Goal: Information Seeking & Learning: Learn about a topic

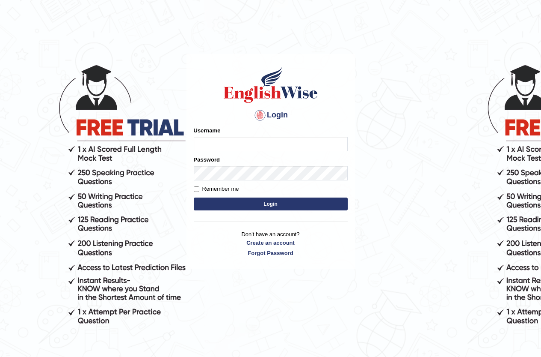
click at [251, 140] on input "Username" at bounding box center [271, 144] width 154 height 15
type input "leiyang"
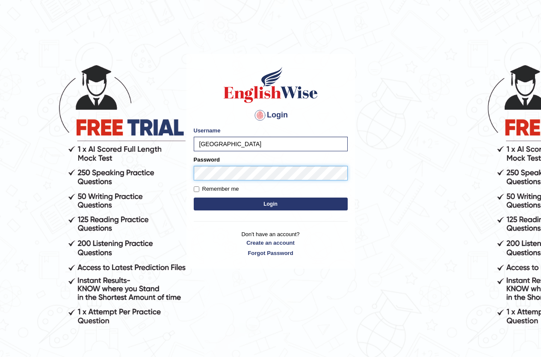
click at [194, 197] on button "Login" at bounding box center [271, 203] width 154 height 13
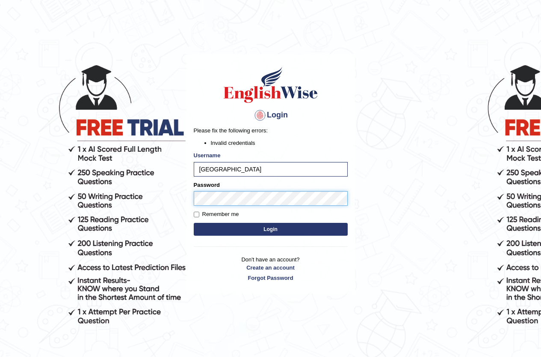
click at [194, 223] on button "Login" at bounding box center [271, 229] width 154 height 13
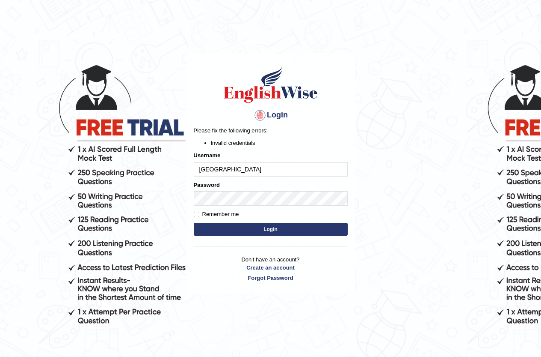
click at [249, 172] on input "[GEOGRAPHIC_DATA]" at bounding box center [271, 169] width 154 height 15
click at [249, 171] on input "leiyang" at bounding box center [271, 169] width 154 height 15
type input "l"
type input "yanglei"
click at [194, 223] on button "Login" at bounding box center [271, 229] width 154 height 13
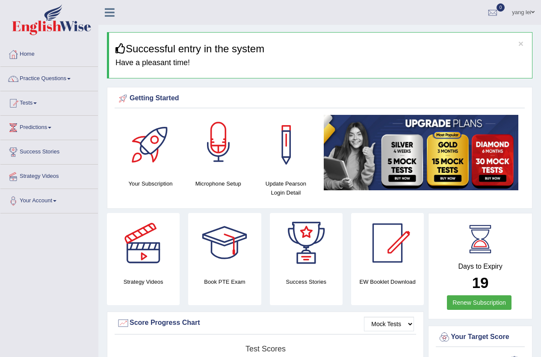
click at [221, 147] on div at bounding box center [219, 145] width 60 height 60
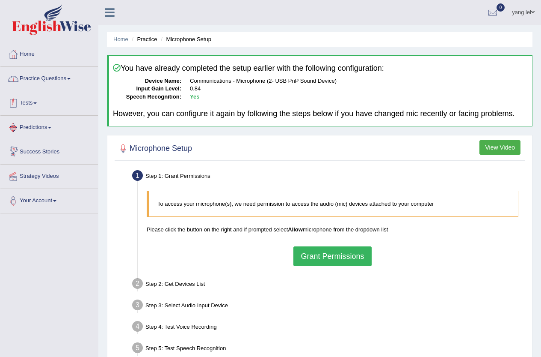
click at [50, 74] on link "Practice Questions" at bounding box center [49, 77] width 98 height 21
click at [48, 76] on link "Practice Questions" at bounding box center [49, 77] width 98 height 21
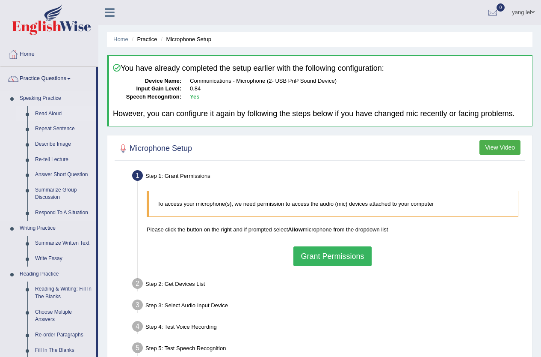
click at [49, 113] on link "Read Aloud" at bounding box center [63, 113] width 65 height 15
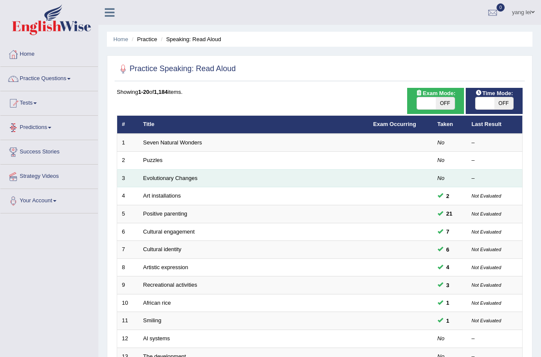
scroll to position [210, 0]
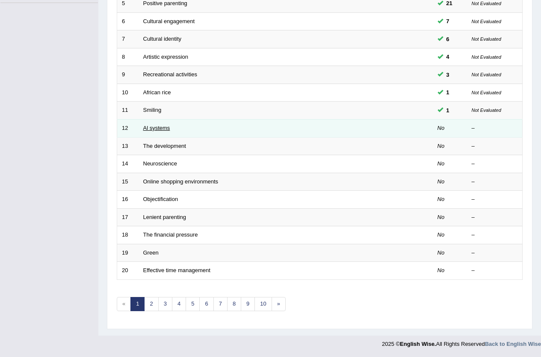
click at [160, 125] on link "Al systems" at bounding box center [156, 128] width 27 height 6
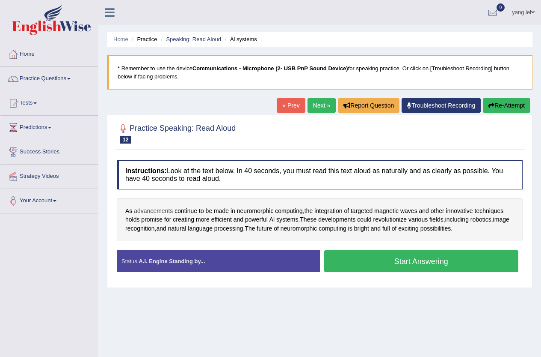
click at [142, 211] on span "advancements" at bounding box center [153, 210] width 39 height 9
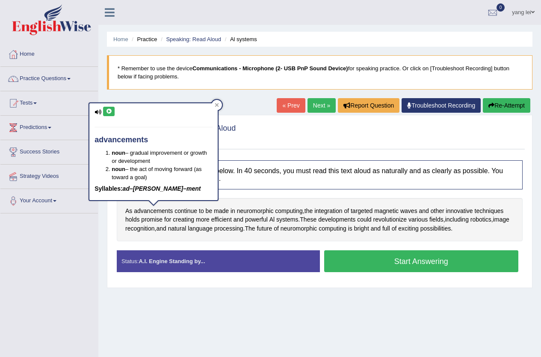
click at [111, 110] on icon at bounding box center [109, 111] width 6 height 5
click at [112, 110] on icon at bounding box center [109, 111] width 6 height 5
click at [184, 208] on span "continue" at bounding box center [186, 210] width 23 height 9
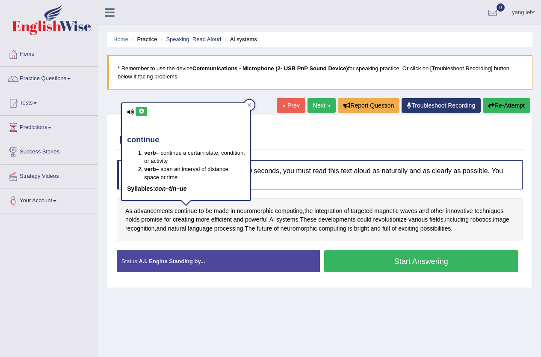
click at [140, 110] on icon at bounding box center [141, 111] width 6 height 5
click at [254, 210] on span "neuromorphic" at bounding box center [255, 210] width 37 height 9
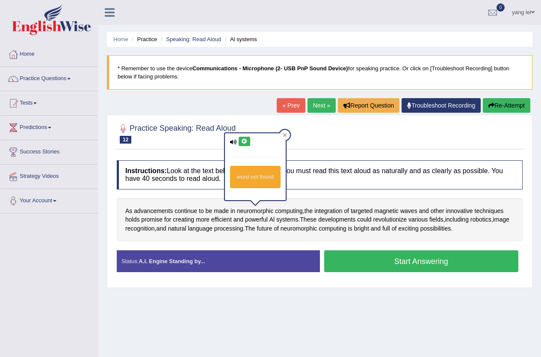
click at [241, 141] on icon at bounding box center [244, 141] width 6 height 5
click at [321, 211] on span "integration" at bounding box center [329, 210] width 28 height 9
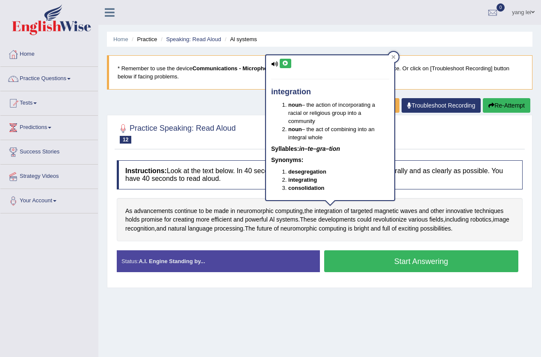
click at [288, 65] on icon at bounding box center [286, 63] width 6 height 5
click at [234, 109] on div "Home Practice Speaking: Read Aloud Al systems * Remember to use the device Comm…" at bounding box center [319, 214] width 443 height 428
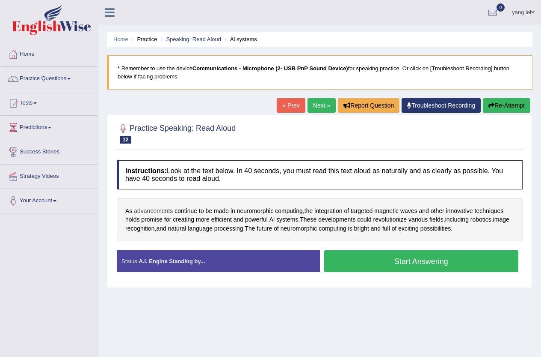
click at [164, 207] on span "advancements" at bounding box center [153, 210] width 39 height 9
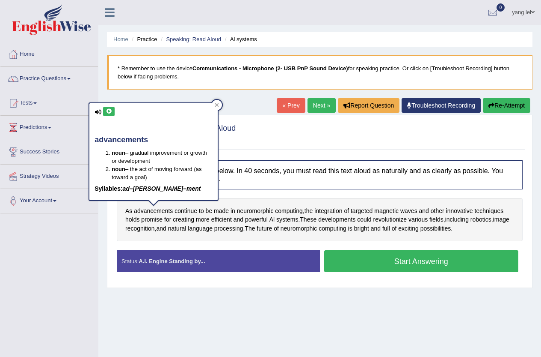
click at [115, 110] on div "advancements noun – gradual improvement or growth or development noun – the act…" at bounding box center [153, 151] width 128 height 97
click at [112, 113] on icon at bounding box center [109, 111] width 6 height 5
click at [275, 137] on div at bounding box center [320, 133] width 406 height 26
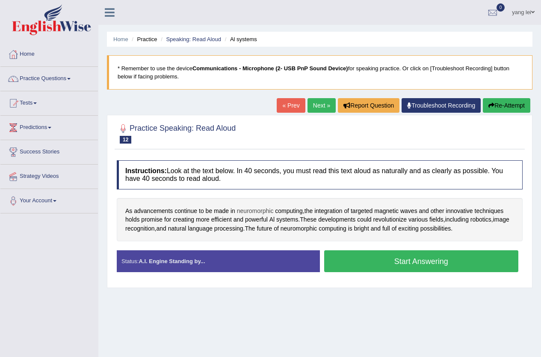
click at [258, 210] on span "neuromorphic" at bounding box center [255, 210] width 37 height 9
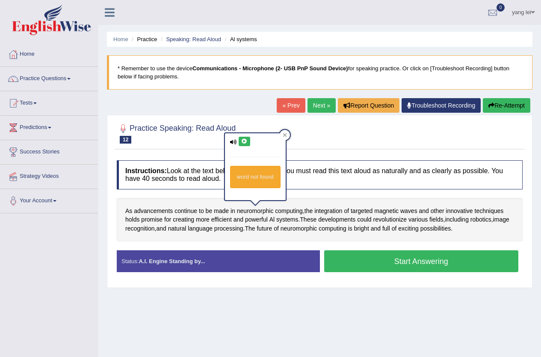
click at [245, 143] on icon at bounding box center [244, 141] width 6 height 5
click at [247, 141] on icon at bounding box center [244, 141] width 6 height 5
click at [286, 209] on span "computing" at bounding box center [289, 210] width 28 height 9
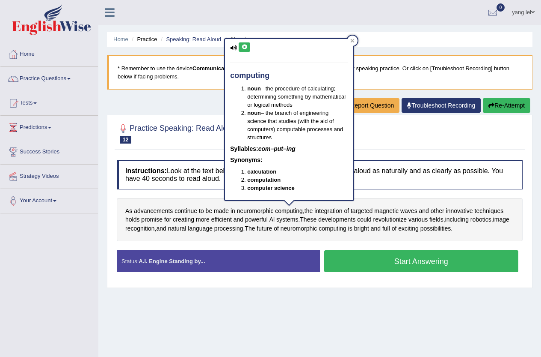
click at [249, 45] on button at bounding box center [245, 46] width 12 height 9
click at [110, 214] on div "Practice Speaking: Read Aloud 12 Al systems Instructions: Look at the text belo…" at bounding box center [320, 201] width 426 height 173
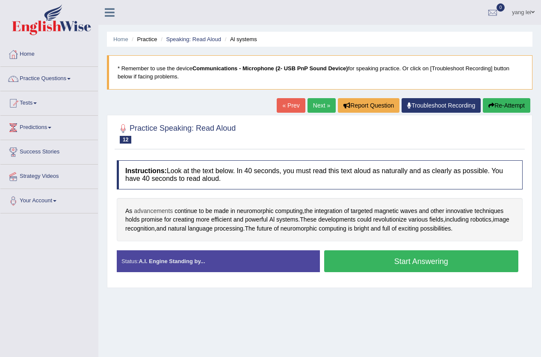
click at [136, 209] on span "advancements" at bounding box center [153, 210] width 39 height 9
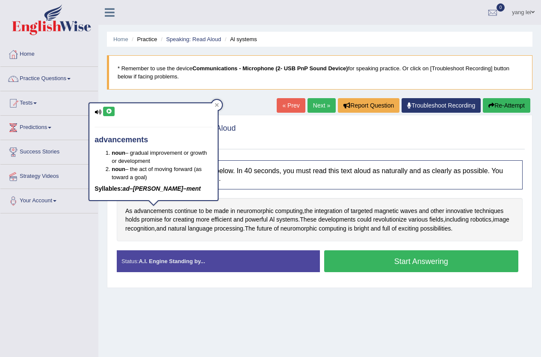
click at [110, 110] on icon at bounding box center [109, 111] width 6 height 5
click at [193, 211] on span "continue" at bounding box center [186, 210] width 23 height 9
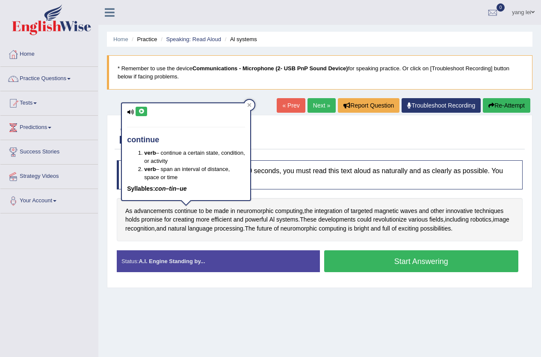
click at [142, 112] on icon at bounding box center [141, 111] width 6 height 5
click at [253, 212] on span "neuromorphic" at bounding box center [255, 210] width 37 height 9
click at [253, 212] on body "Toggle navigation Home Practice Questions Speaking Practice Read Aloud Repeat S…" at bounding box center [270, 178] width 541 height 357
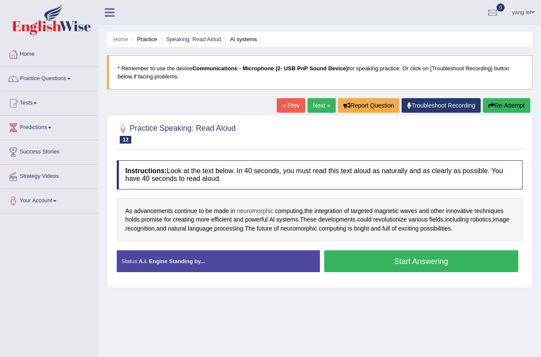
click at [255, 211] on span "neuromorphic" at bounding box center [255, 210] width 37 height 9
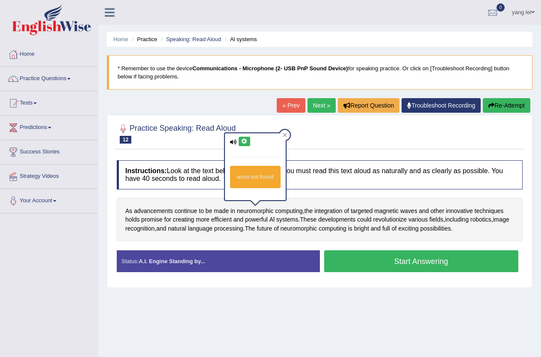
click at [244, 141] on icon at bounding box center [244, 141] width 6 height 5
click at [291, 212] on span "computing" at bounding box center [289, 210] width 28 height 9
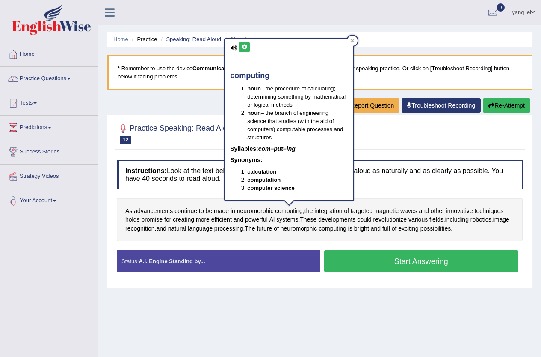
click at [245, 48] on icon at bounding box center [244, 47] width 6 height 5
click at [312, 238] on div "As advancements continue to be made in neuromorphic computing , the integration…" at bounding box center [320, 220] width 406 height 44
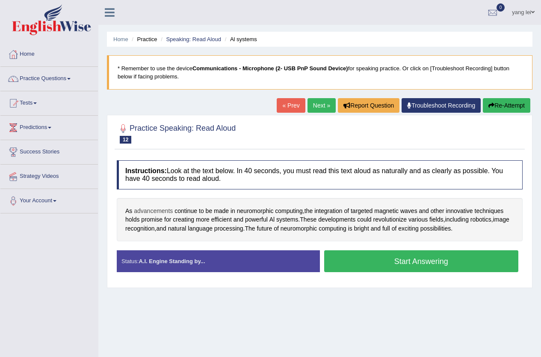
click at [157, 208] on span "advancements" at bounding box center [153, 210] width 39 height 9
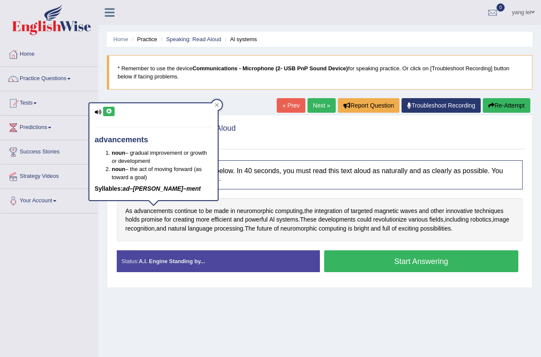
click at [113, 114] on button at bounding box center [109, 111] width 12 height 9
click at [113, 217] on div "Practice Speaking: Read Aloud 12 Al systems Instructions: Look at the text belo…" at bounding box center [320, 201] width 426 height 173
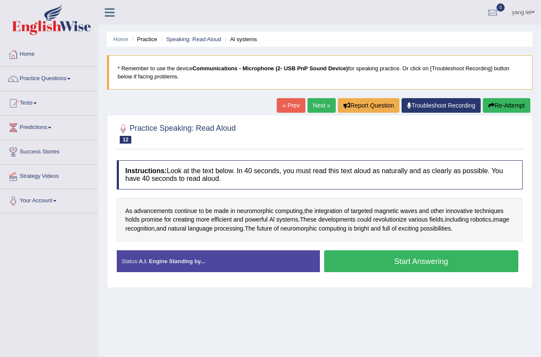
click at [451, 264] on button "Start Answering" at bounding box center [421, 261] width 195 height 22
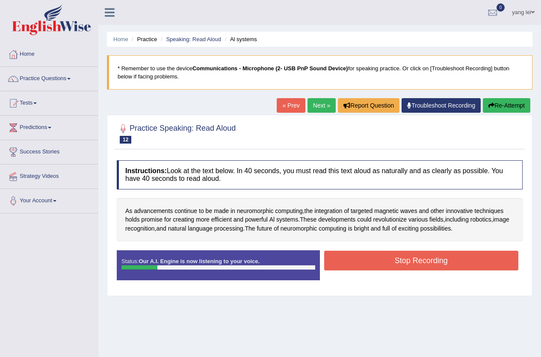
click at [385, 258] on button "Stop Recording" at bounding box center [421, 260] width 195 height 20
click at [385, 258] on div "Status: Our A.I. Engine is now listening to your voice. Start Answering Stop Re…" at bounding box center [320, 269] width 406 height 39
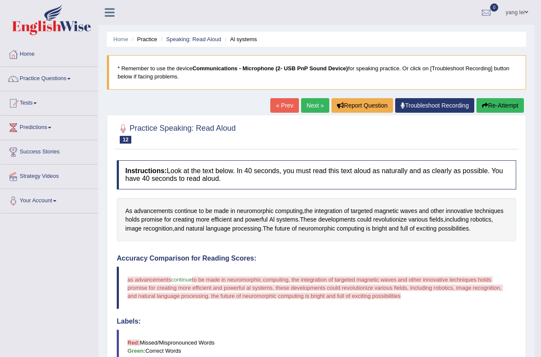
click at [501, 103] on button "Re-Attempt" at bounding box center [501, 105] width 48 height 15
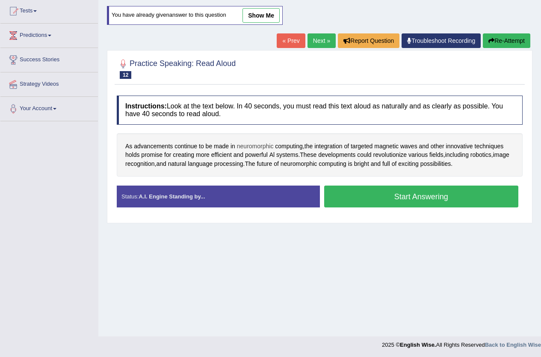
click at [261, 147] on span "neuromorphic" at bounding box center [255, 146] width 37 height 9
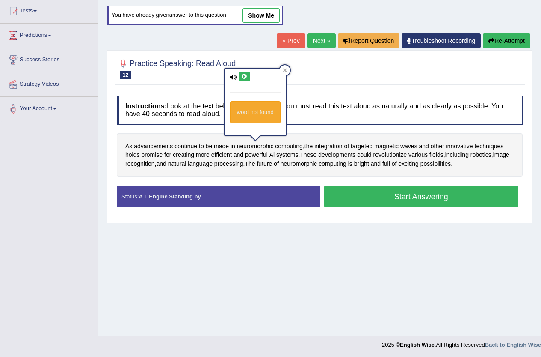
click at [245, 74] on icon at bounding box center [244, 76] width 6 height 5
click at [309, 127] on div "Instructions: Look at the text below. In 40 seconds, you must read this text al…" at bounding box center [320, 154] width 410 height 127
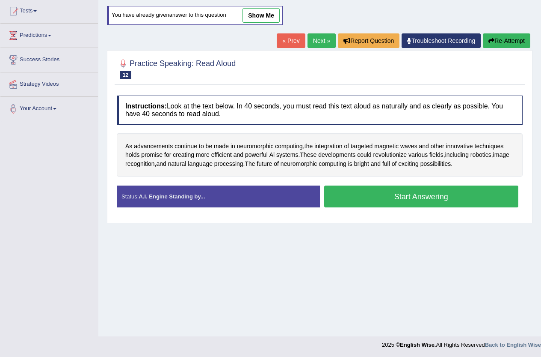
click at [363, 194] on button "Start Answering" at bounding box center [421, 196] width 195 height 22
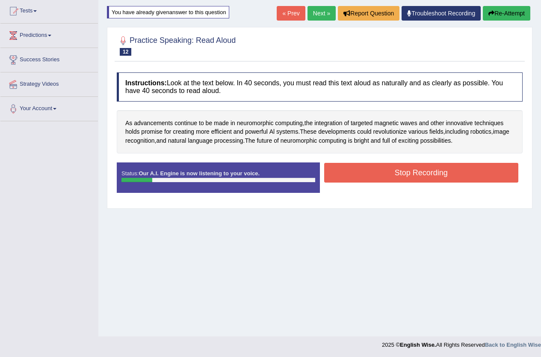
click at [390, 168] on button "Stop Recording" at bounding box center [421, 173] width 195 height 20
click at [390, 168] on div "Status: Our A.I. Engine is now listening to your voice. Start Answering Stop Re…" at bounding box center [320, 181] width 406 height 39
